Goal: Transaction & Acquisition: Book appointment/travel/reservation

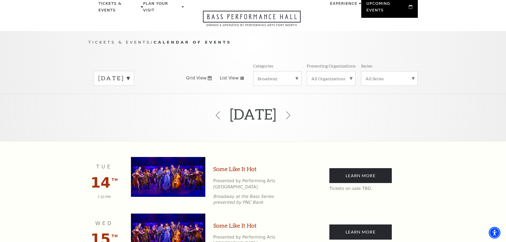
scroll to position [24, 0]
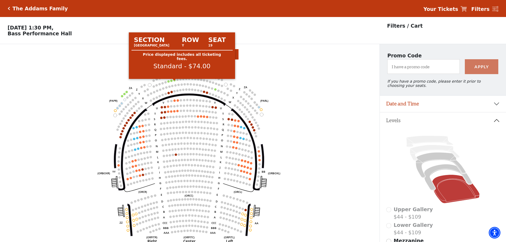
click at [174, 81] on circle at bounding box center [174, 80] width 2 height 2
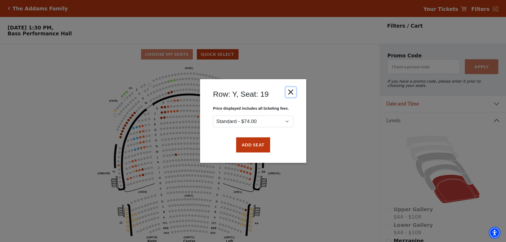
click at [290, 92] on button "Close" at bounding box center [290, 92] width 10 height 10
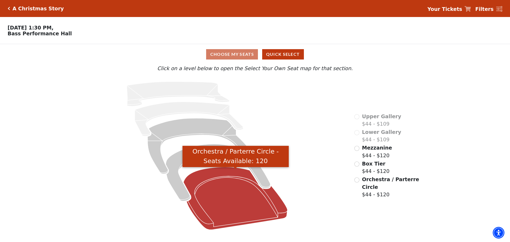
click at [250, 209] on icon "Orchestra / Parterre Circle - Seats Available: 120" at bounding box center [235, 198] width 104 height 63
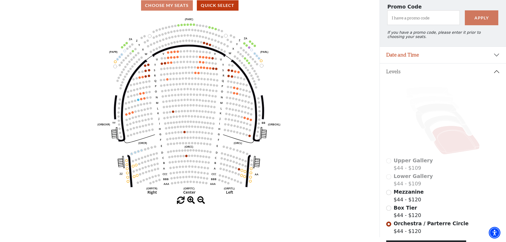
scroll to position [78, 0]
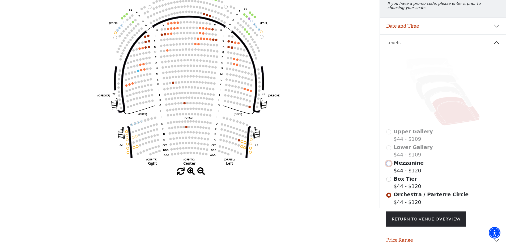
click at [389, 166] on input "Mezzanine$44 - $120\a" at bounding box center [388, 163] width 5 height 5
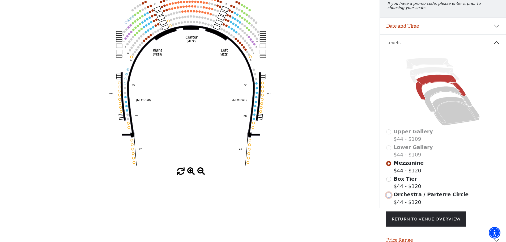
click at [388, 196] on input "Orchestra / Parterre Circle$44 - $120\a" at bounding box center [388, 195] width 5 height 5
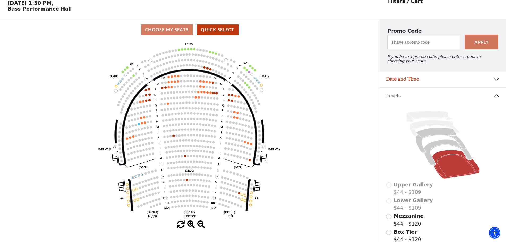
scroll to position [51, 0]
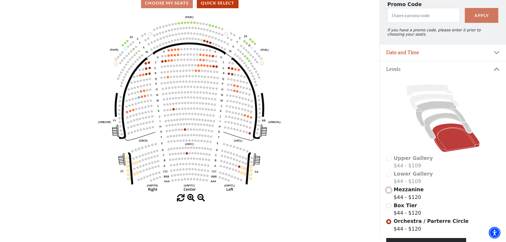
click at [389, 193] on input "Mezzanine$44 - $120\a" at bounding box center [388, 189] width 5 height 5
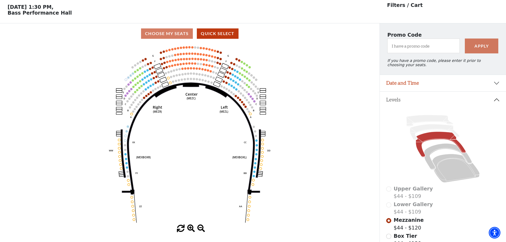
scroll to position [25, 0]
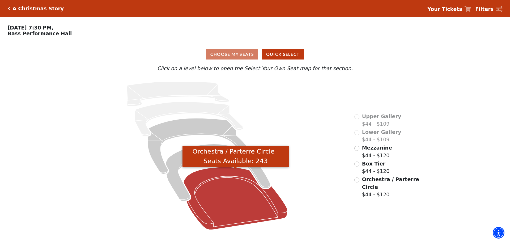
click at [218, 205] on icon "Orchestra / Parterre Circle - Seats Available: 243" at bounding box center [235, 198] width 104 height 63
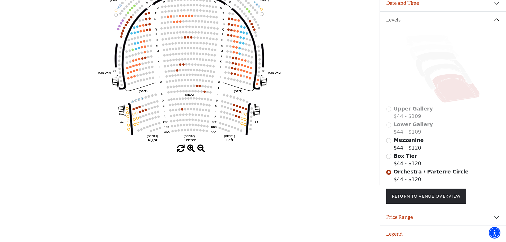
scroll to position [104, 0]
click at [389, 141] on input "Mezzanine$44 - $120\a" at bounding box center [388, 140] width 5 height 5
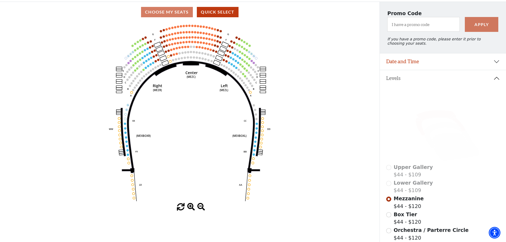
scroll to position [51, 0]
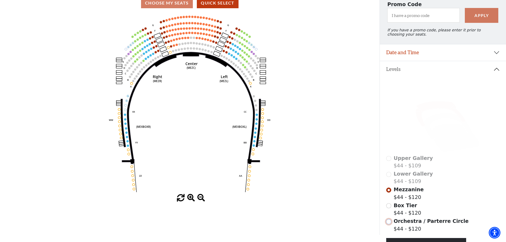
click at [388, 224] on input "Orchestra / Parterre Circle$44 - $120\a" at bounding box center [388, 221] width 5 height 5
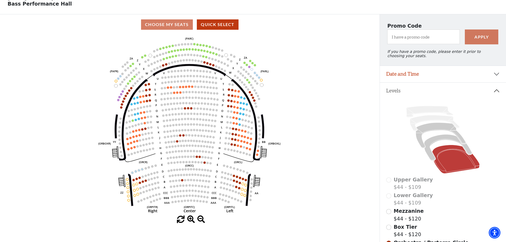
scroll to position [80, 0]
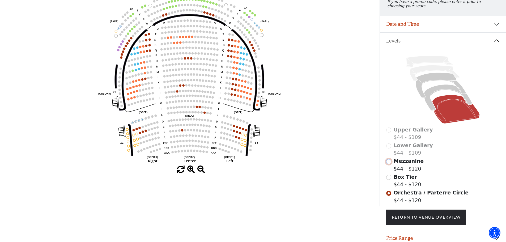
click at [387, 164] on input "Mezzanine$44 - $120\a" at bounding box center [388, 161] width 5 height 5
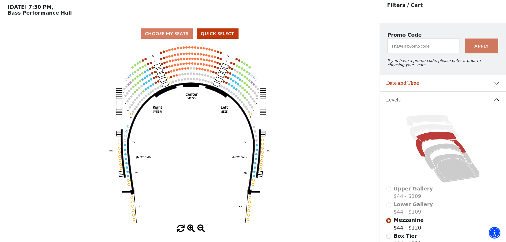
scroll to position [25, 0]
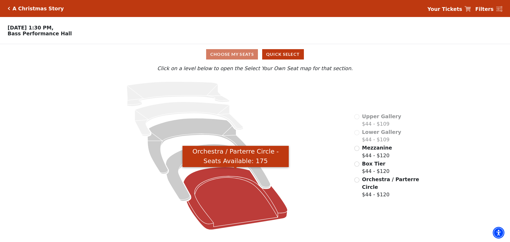
click at [230, 188] on icon "Orchestra / Parterre Circle - Seats Available: 175" at bounding box center [235, 198] width 104 height 63
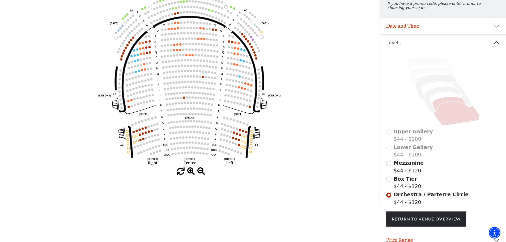
scroll to position [51, 0]
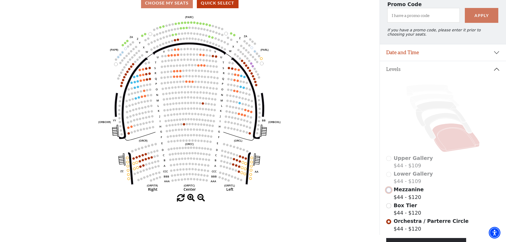
click at [388, 193] on input "Mezzanine$44 - $120\a" at bounding box center [388, 189] width 5 height 5
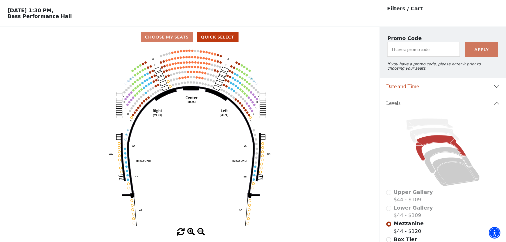
scroll to position [25, 0]
